Goal: Information Seeking & Learning: Compare options

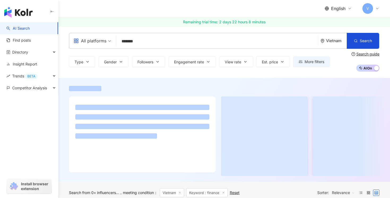
click at [336, 40] on div "Vietnam" at bounding box center [336, 40] width 21 height 5
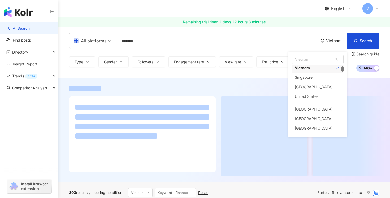
scroll to position [70, 0]
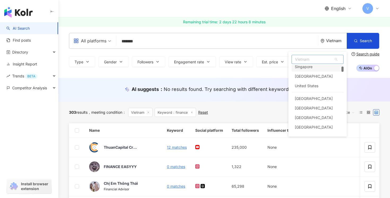
click at [309, 59] on span "Vietnam" at bounding box center [317, 59] width 51 height 8
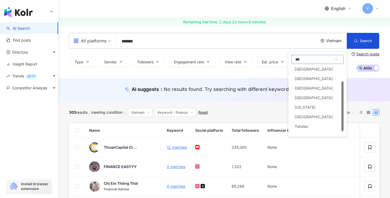
scroll to position [0, 0]
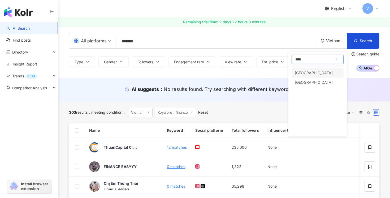
type input "*****"
click at [308, 71] on div "Australia" at bounding box center [314, 73] width 38 height 10
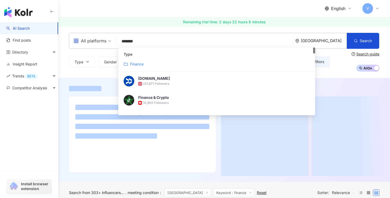
drag, startPoint x: 183, startPoint y: 38, endPoint x: 88, endPoint y: 38, distance: 94.5
click at [88, 38] on div "All platforms ******* Australia Search customizedTag Type Finance FinanceBuzz.c…" at bounding box center [224, 41] width 310 height 16
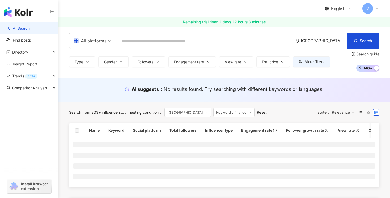
click at [109, 40] on span "All platforms" at bounding box center [92, 41] width 38 height 8
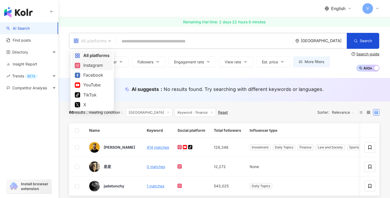
click at [92, 66] on div "Instagram" at bounding box center [92, 65] width 35 height 7
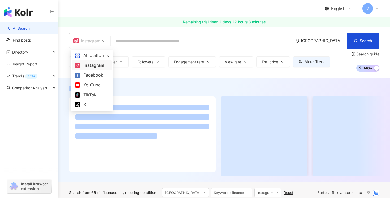
click at [100, 41] on div "Instagram" at bounding box center [86, 41] width 27 height 8
click at [89, 92] on div "TikTok" at bounding box center [92, 95] width 34 height 7
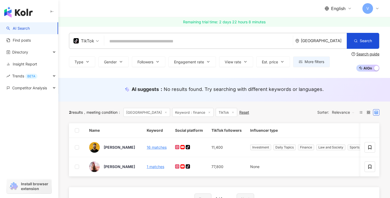
click at [141, 39] on input "search" at bounding box center [198, 41] width 184 height 10
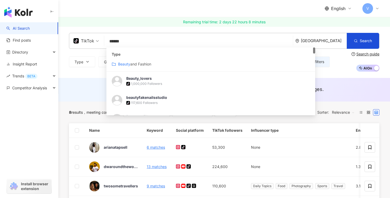
type input "******"
click at [65, 56] on div "TikTok ****** Australia Search customizedTag a2fc22e2-3aca-43ae-9a03-ca115ea971…" at bounding box center [224, 52] width 332 height 39
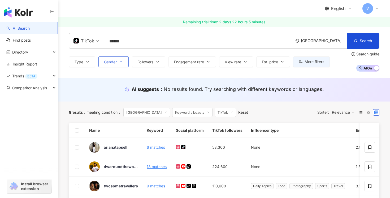
click at [112, 60] on span "Gender" at bounding box center [110, 62] width 13 height 4
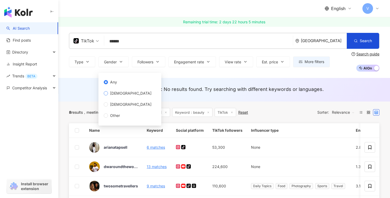
click at [109, 92] on span "[DEMOGRAPHIC_DATA]" at bounding box center [131, 93] width 46 height 6
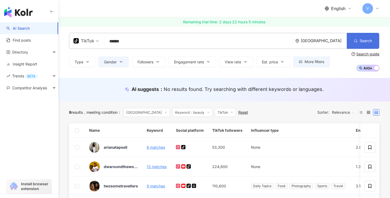
click at [363, 42] on span "Search" at bounding box center [366, 41] width 12 height 4
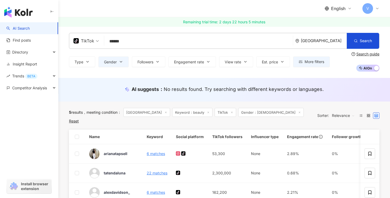
click at [94, 41] on span "TikTok" at bounding box center [85, 41] width 25 height 8
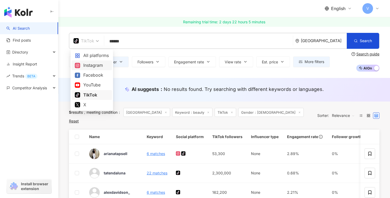
click at [91, 66] on div "Instagram" at bounding box center [92, 65] width 34 height 7
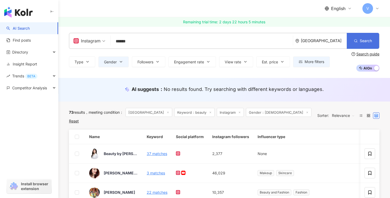
click at [358, 39] on button "Search" at bounding box center [363, 41] width 32 height 16
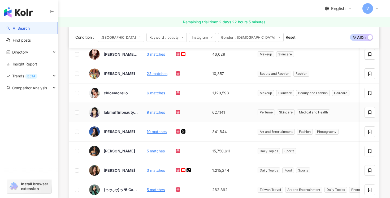
scroll to position [113, 0]
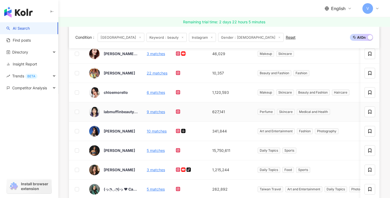
click at [127, 116] on div "labmuffinbeautyscience" at bounding box center [121, 112] width 34 height 11
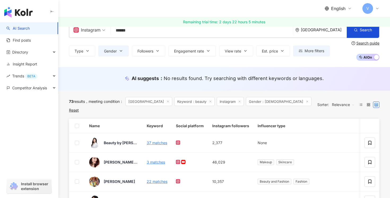
scroll to position [0, 0]
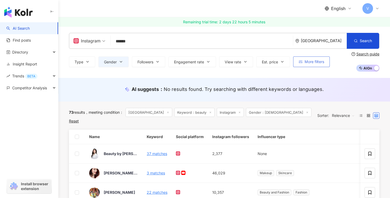
click at [309, 65] on button "More filters" at bounding box center [311, 62] width 37 height 11
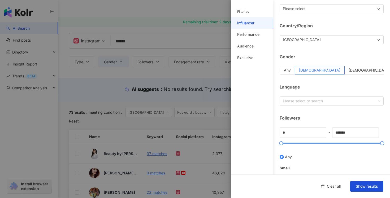
scroll to position [34, 0]
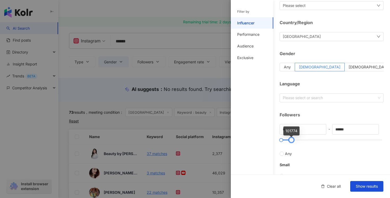
type input "******"
drag, startPoint x: 383, startPoint y: 140, endPoint x: 292, endPoint y: 140, distance: 90.5
click at [292, 140] on div at bounding box center [291, 140] width 3 height 3
click at [366, 185] on span "Show results" at bounding box center [367, 186] width 22 height 4
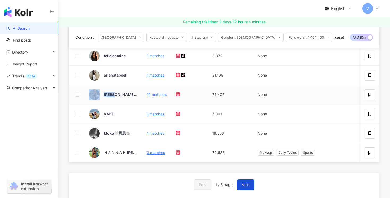
scroll to position [209, 0]
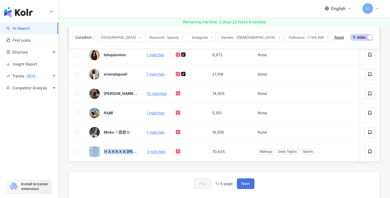
click at [243, 184] on span "Next" at bounding box center [245, 184] width 8 height 4
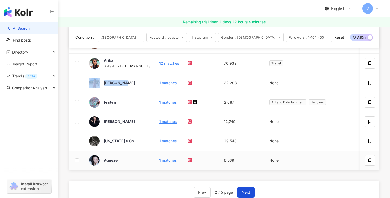
scroll to position [210, 0]
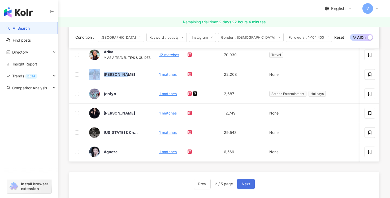
click at [247, 186] on span "Next" at bounding box center [246, 184] width 8 height 4
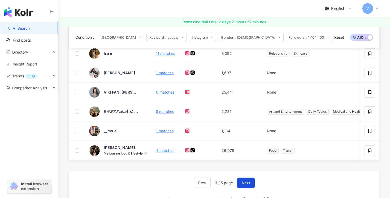
click at [126, 165] on div "Name Keyword Social platform Instagram followers Influencer type Engagement rat…" at bounding box center [224, 103] width 310 height 381
click at [250, 183] on button "Next" at bounding box center [246, 183] width 18 height 11
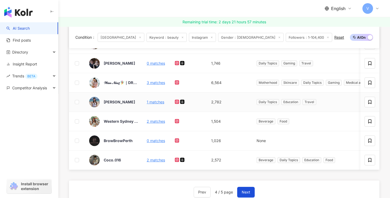
scroll to position [211, 0]
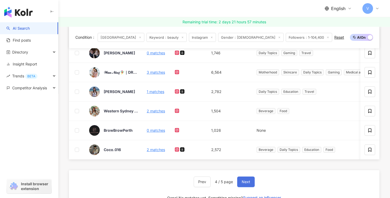
click at [245, 182] on span "Next" at bounding box center [246, 182] width 8 height 4
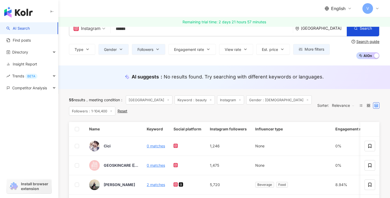
scroll to position [2, 0]
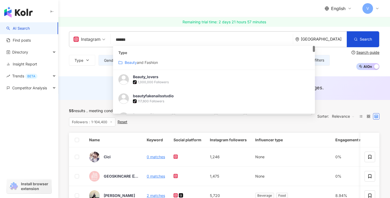
drag, startPoint x: 138, startPoint y: 42, endPoint x: 114, endPoint y: 42, distance: 24.1
click at [113, 42] on input "******" at bounding box center [202, 40] width 178 height 10
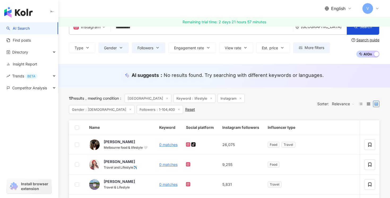
scroll to position [14, 0]
type input "*********"
click at [137, 109] on span "Followers：1-104,400" at bounding box center [160, 109] width 46 height 9
click at [315, 49] on span "More filters" at bounding box center [315, 48] width 20 height 4
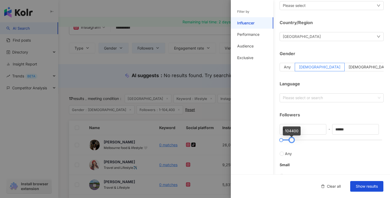
click at [290, 139] on div at bounding box center [291, 140] width 3 height 3
drag, startPoint x: 357, startPoint y: 129, endPoint x: 329, endPoint y: 129, distance: 27.6
type input "*****"
click at [375, 187] on span "Show results" at bounding box center [367, 186] width 22 height 4
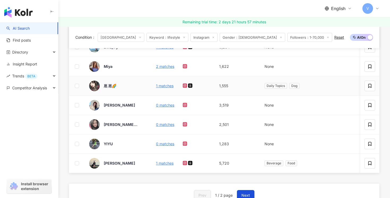
scroll to position [209, 0]
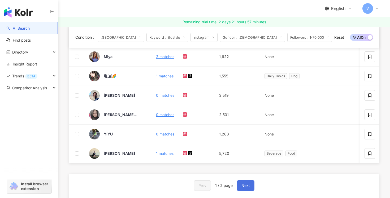
click at [244, 184] on span "Next" at bounding box center [245, 186] width 8 height 4
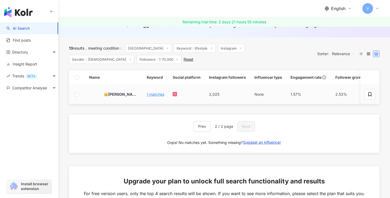
scroll to position [0, 0]
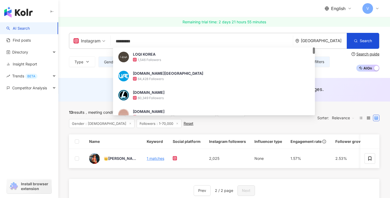
drag, startPoint x: 142, startPoint y: 44, endPoint x: 96, endPoint y: 43, distance: 46.7
click at [96, 43] on div "Instagram ********* Australia Search 3e8da2e9-7069-458d-a12c-3f2afd832880 LOQI …" at bounding box center [224, 41] width 310 height 16
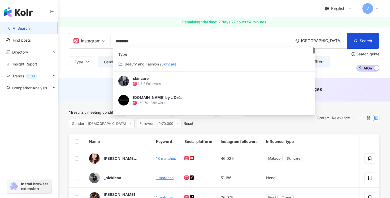
drag, startPoint x: 137, startPoint y: 43, endPoint x: 106, endPoint y: 43, distance: 31.6
click at [106, 43] on div "Instagram ******** Australia Search customizedTag Type Beauty and Fashion / Ski…" at bounding box center [224, 41] width 310 height 16
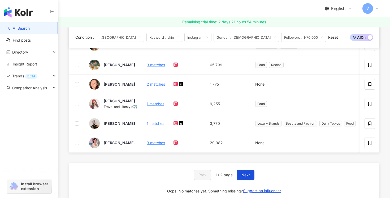
scroll to position [224, 0]
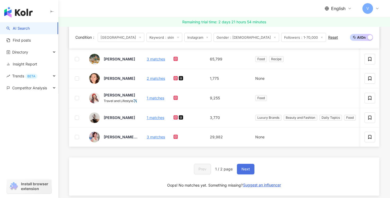
click at [243, 172] on button "Next" at bounding box center [246, 169] width 18 height 11
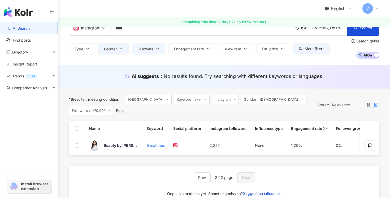
scroll to position [0, 0]
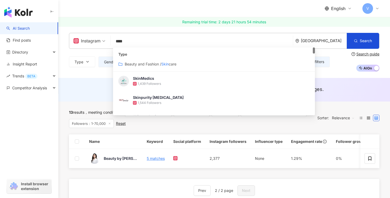
drag, startPoint x: 137, startPoint y: 44, endPoint x: 96, endPoint y: 44, distance: 40.9
click at [96, 44] on div "Instagram **** Australia Search customizedTag Type Beauty and Fashion / Skin ca…" at bounding box center [224, 41] width 310 height 16
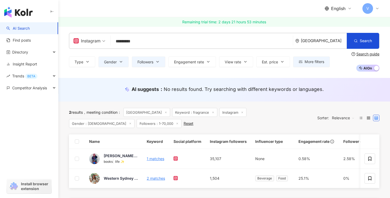
click at [167, 126] on div "2 results meeting condition ： Australia Keyword：fragrance Instagram Gender：Fema…" at bounding box center [190, 118] width 243 height 20
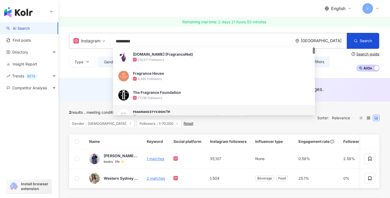
drag, startPoint x: 142, startPoint y: 44, endPoint x: 101, endPoint y: 44, distance: 41.1
click at [101, 44] on div "Instagram ********* Australia Search eb875ea4-8498-452c-b393-e05ae714db48 385bb…" at bounding box center [224, 41] width 310 height 16
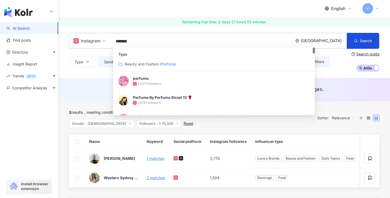
type input "*******"
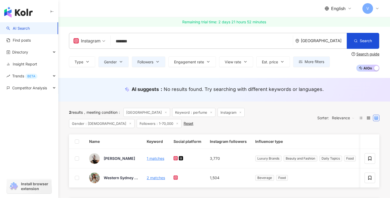
click at [333, 38] on div "Australia" at bounding box center [320, 40] width 51 height 15
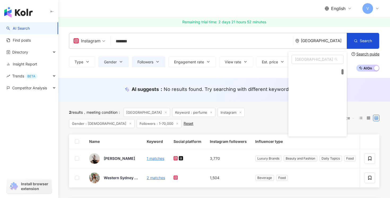
scroll to position [183, 0]
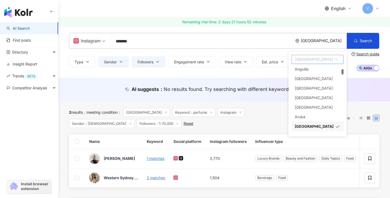
click at [309, 61] on span "Australia" at bounding box center [317, 59] width 51 height 8
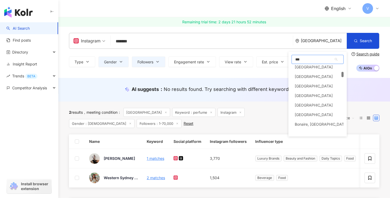
scroll to position [0, 0]
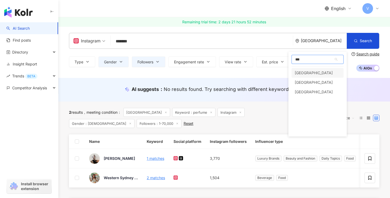
type input "***"
click at [311, 83] on div "New Zealand" at bounding box center [314, 83] width 38 height 10
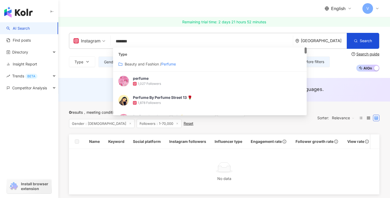
drag, startPoint x: 151, startPoint y: 41, endPoint x: 93, endPoint y: 38, distance: 58.2
click at [93, 38] on div "Instagram ******* New Zealand Search customizedTag 7273a580-b777-4fa3-be8c-ddc5…" at bounding box center [224, 41] width 310 height 16
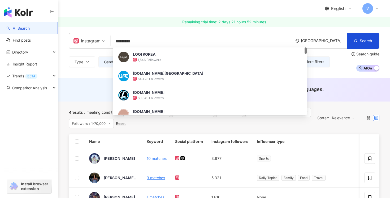
drag, startPoint x: 143, startPoint y: 41, endPoint x: 107, endPoint y: 41, distance: 35.8
click at [107, 41] on div "Instagram ********* New Zealand Search 3e8da2e9-7069-458d-a12c-3f2afd832880 LOQ…" at bounding box center [224, 41] width 310 height 16
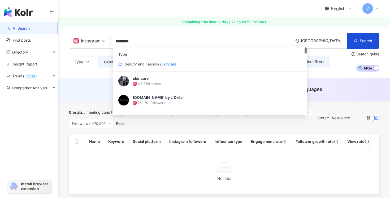
drag, startPoint x: 136, startPoint y: 41, endPoint x: 104, endPoint y: 41, distance: 32.6
click at [104, 41] on div "Instagram ******** New Zealand Search customizedTag 3addc8da-ad73-4875-b75c-14b…" at bounding box center [224, 41] width 310 height 16
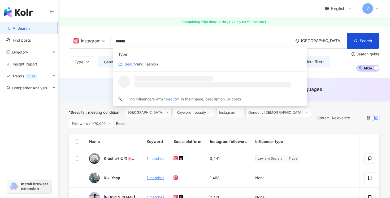
type input "******"
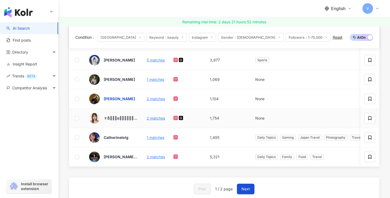
scroll to position [208, 0]
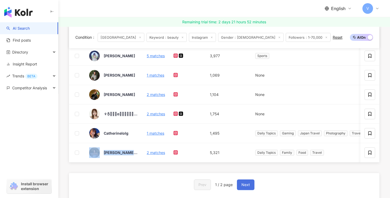
click at [246, 185] on span "Next" at bounding box center [245, 185] width 8 height 4
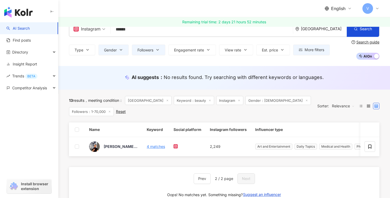
scroll to position [9, 0]
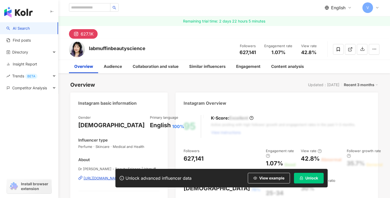
scroll to position [16, 0]
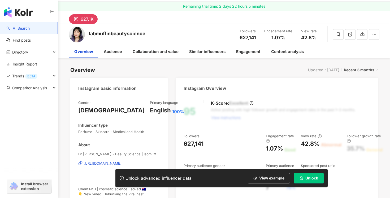
click at [93, 163] on div "https://www.instagram.com/labmuffinbeautyscience" at bounding box center [103, 163] width 38 height 5
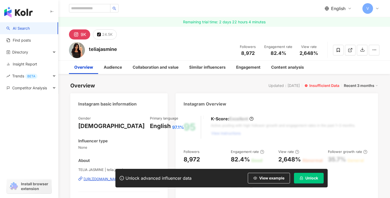
scroll to position [11, 0]
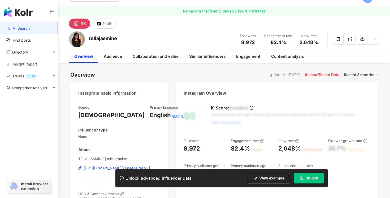
click at [99, 168] on div "https://www.instagram.com/telia.jasmine/" at bounding box center [117, 168] width 67 height 5
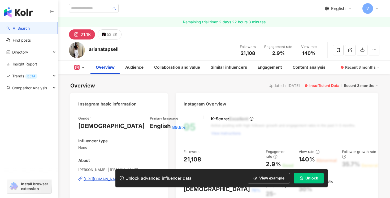
scroll to position [50, 0]
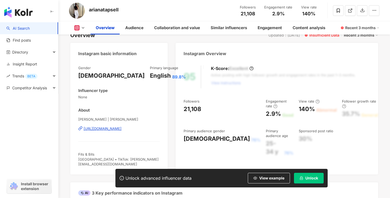
click at [101, 127] on div "https://www.instagram.com/arianatapsell/" at bounding box center [103, 128] width 38 height 5
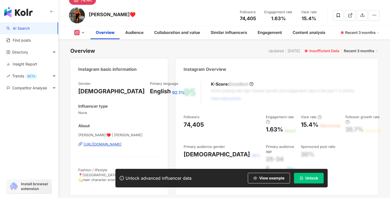
scroll to position [61, 0]
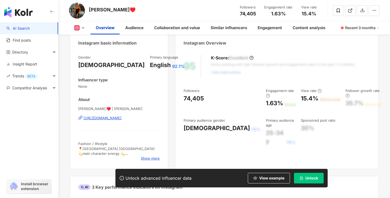
click at [117, 118] on div "https://www.instagram.com/eva_palikhe/" at bounding box center [103, 118] width 38 height 5
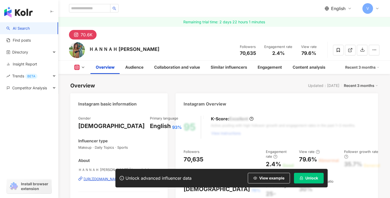
scroll to position [30, 0]
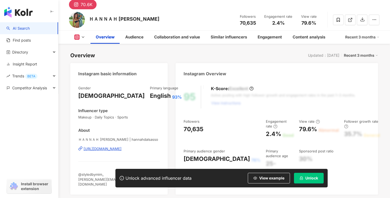
click at [103, 148] on div "https://www.instagram.com/hannahdalsasso/" at bounding box center [103, 148] width 38 height 5
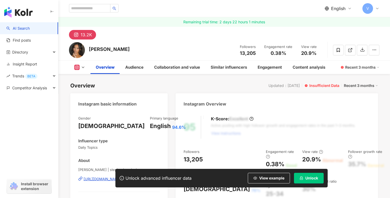
scroll to position [39, 0]
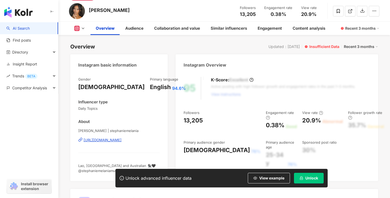
click at [98, 139] on div "https://www.instagram.com/stephaniemelania/" at bounding box center [103, 140] width 38 height 5
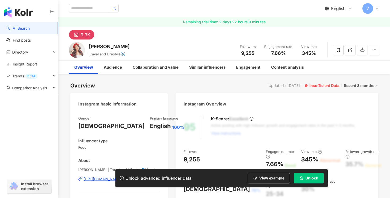
scroll to position [37, 0]
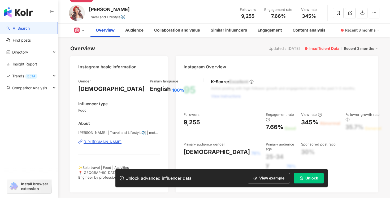
click at [102, 141] on div "https://www.instagram.com/metanzi/" at bounding box center [103, 142] width 38 height 5
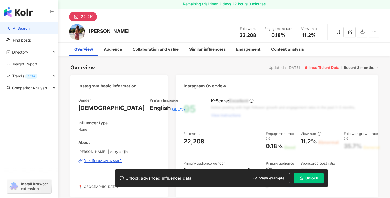
scroll to position [19, 0]
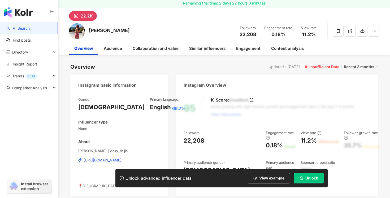
click at [106, 161] on div "https://www.instagram.com/vicky_shijia/" at bounding box center [103, 160] width 38 height 5
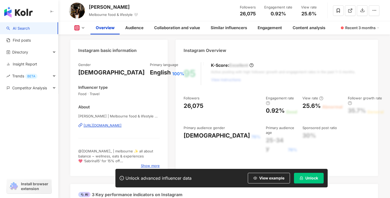
scroll to position [56, 0]
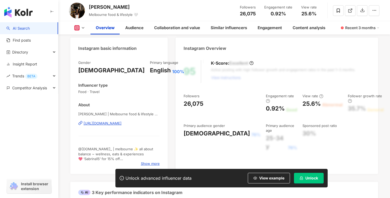
click at [112, 122] on div "https://www.instagram.com/nourishfulsabrina/?g=5" at bounding box center [103, 123] width 38 height 5
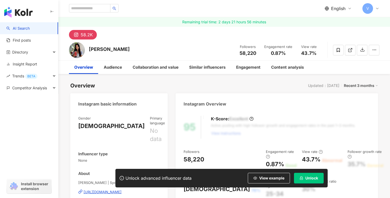
scroll to position [65, 0]
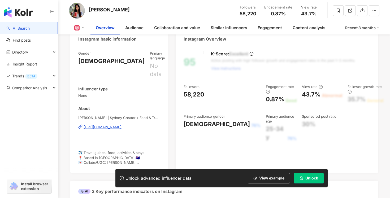
click at [121, 125] on div "https://www.instagram.com/feastonit_?igsh=Z2E2dTQ1MzM5ZXAy" at bounding box center [103, 127] width 38 height 5
click at [119, 117] on div "Michelle | Sydney Creator • Food & Travel | feastonit_ https://www.instagram.co…" at bounding box center [118, 130] width 81 height 31
click at [118, 125] on div "https://www.instagram.com/feastonit_?igsh=Z2E2dTQ1MzM5ZXAy" at bounding box center [103, 127] width 38 height 5
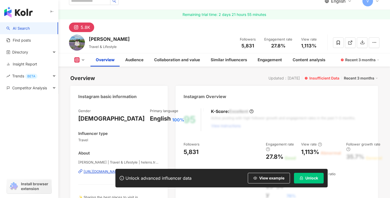
scroll to position [33, 0]
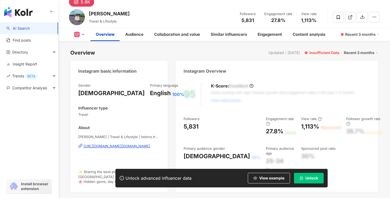
click at [117, 147] on div "https://www.instagram.com/helens.travels/" at bounding box center [117, 146] width 67 height 5
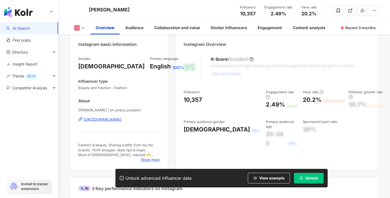
scroll to position [64, 0]
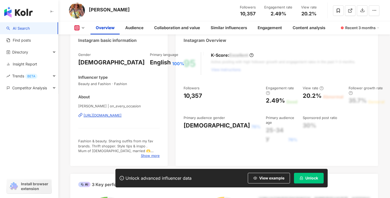
click at [112, 115] on div "https://www.instagram.com/on_every_occasion/" at bounding box center [103, 115] width 38 height 5
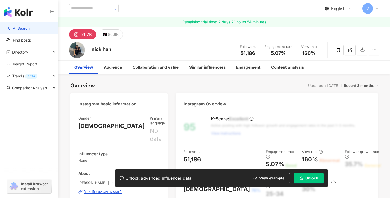
scroll to position [38, 0]
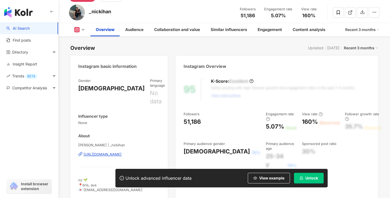
click at [99, 152] on div "https://www.instagram.com/_nickihan" at bounding box center [103, 154] width 38 height 5
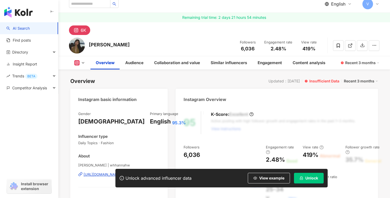
scroll to position [44, 0]
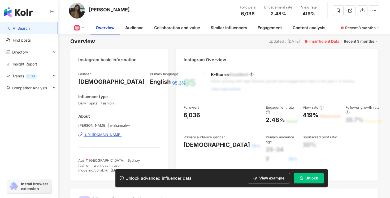
click at [104, 134] on div "[URL][DOMAIN_NAME]" at bounding box center [103, 134] width 38 height 5
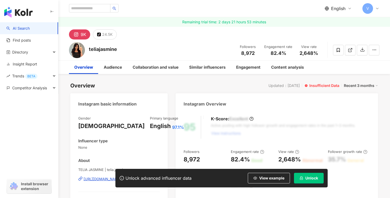
click at [96, 179] on div "Unlock advanced influencer data View example Unlock" at bounding box center [195, 178] width 390 height 19
click at [105, 177] on div "Unlock advanced influencer data View example Unlock" at bounding box center [195, 178] width 390 height 19
click at [104, 180] on div "Unlock advanced influencer data View example Unlock" at bounding box center [195, 178] width 390 height 19
click at [72, 159] on div "Gender Female Primary language English 97.1% Influencer type None About TELIA J…" at bounding box center [118, 166] width 97 height 110
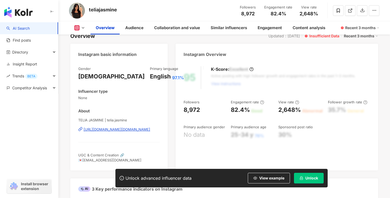
scroll to position [56, 0]
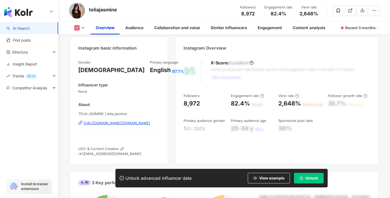
click at [111, 122] on div "https://www.instagram.com/telia.jasmine/" at bounding box center [117, 123] width 67 height 5
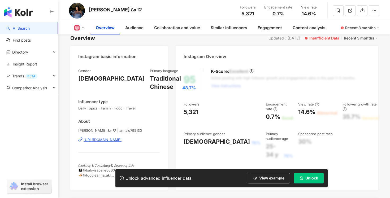
scroll to position [52, 0]
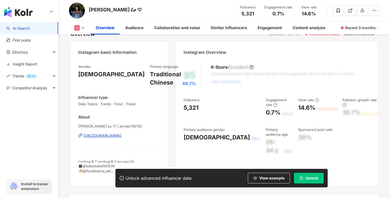
click at [103, 134] on div "https://www.instagram.com/annalo795130/" at bounding box center [103, 135] width 38 height 5
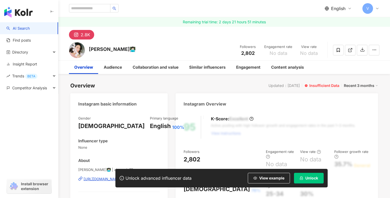
scroll to position [45, 0]
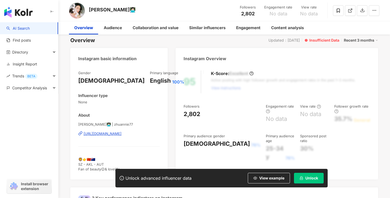
click at [114, 134] on div "https://www.instagram.com/zhuannie77/" at bounding box center [103, 133] width 38 height 5
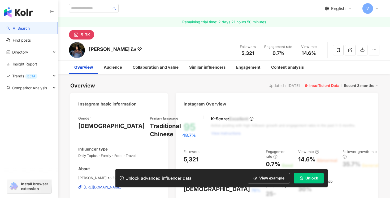
scroll to position [23, 0]
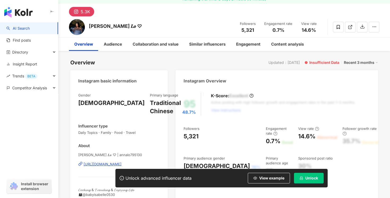
click at [93, 164] on div "https://www.instagram.com/annalo795130/" at bounding box center [103, 164] width 38 height 5
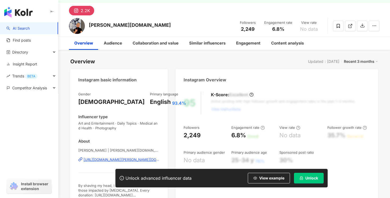
scroll to position [32, 0]
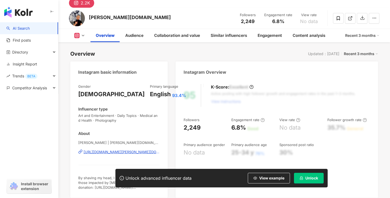
click at [107, 153] on div "[URL][DOMAIN_NAME][PERSON_NAME][DOMAIN_NAME]" at bounding box center [122, 152] width 76 height 5
